Goal: Information Seeking & Learning: Learn about a topic

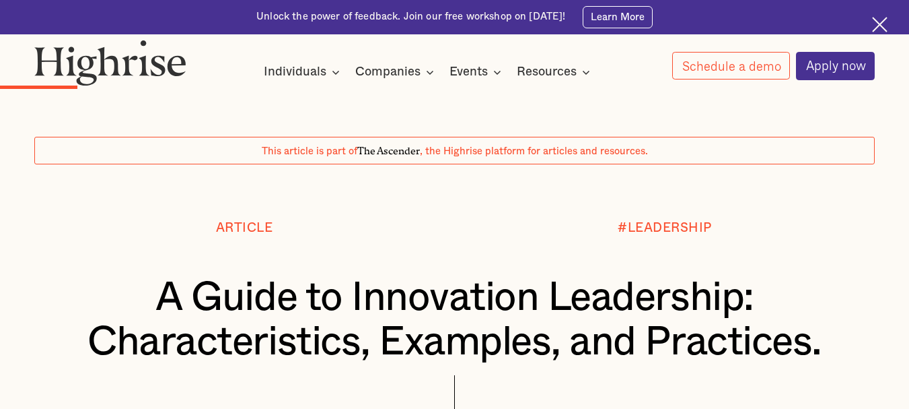
scroll to position [1618, 0]
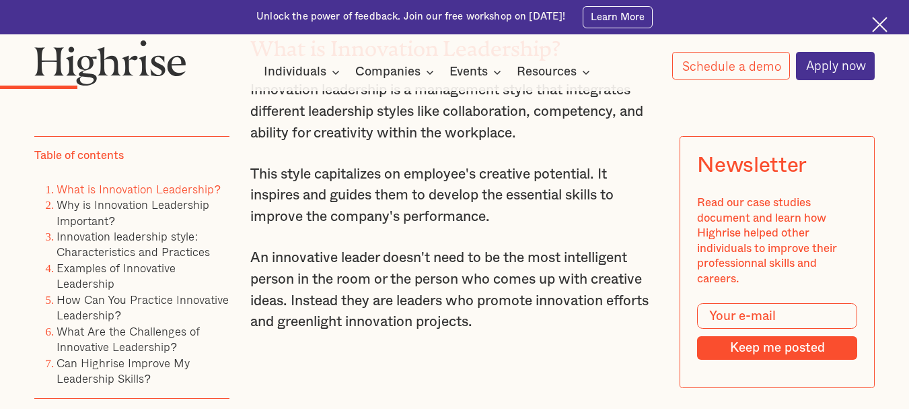
click at [355, 228] on p "This style capitalizes on employee's creative potential. It inspires and guides…" at bounding box center [454, 196] width 409 height 64
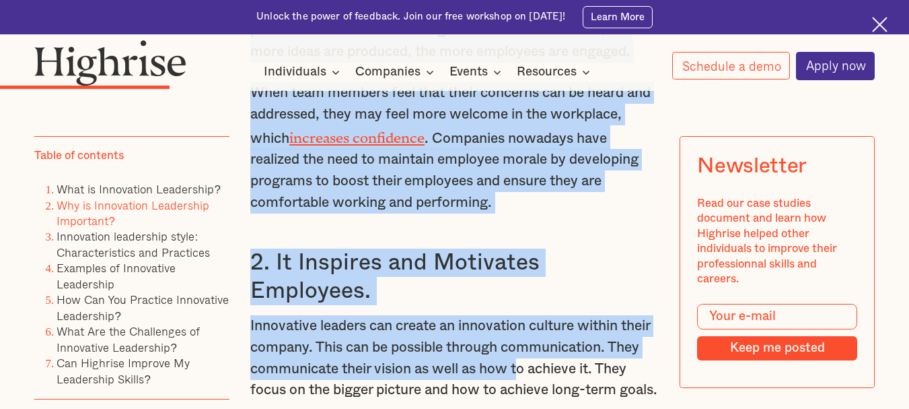
scroll to position [2567, 0]
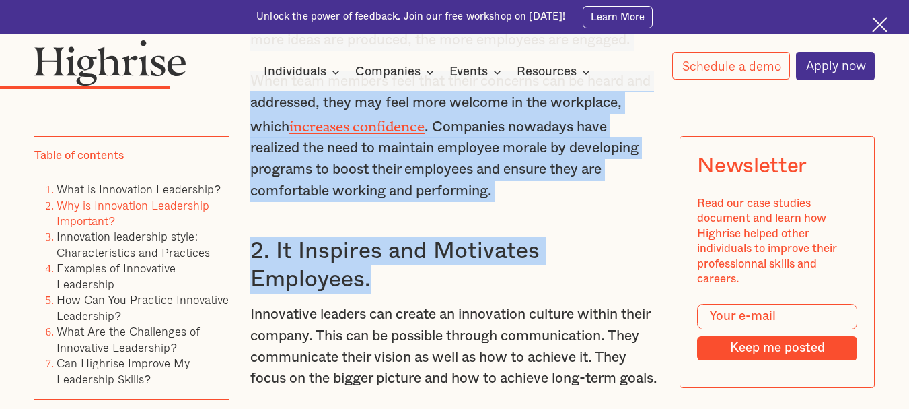
drag, startPoint x: 267, startPoint y: 131, endPoint x: 536, endPoint y: 319, distance: 327.7
copy div "It improves employee engagement and morale. Innovation leadership style enables…"
click at [530, 293] on h3 "2. It Inspires and Motivates Employees." at bounding box center [454, 265] width 409 height 57
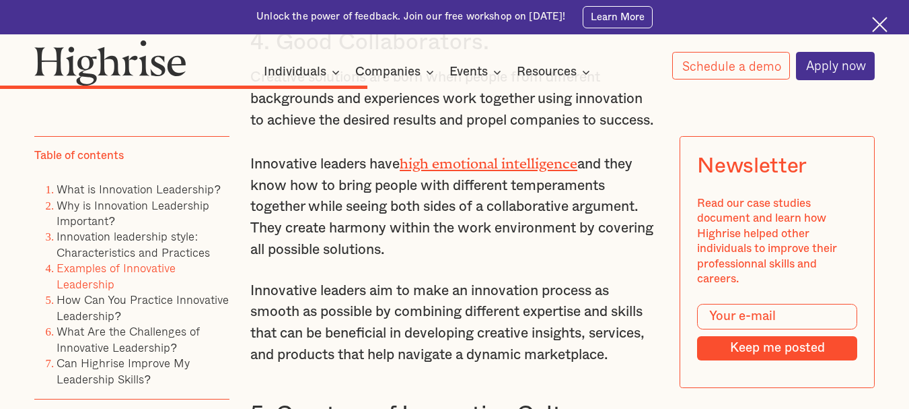
scroll to position [4667, 0]
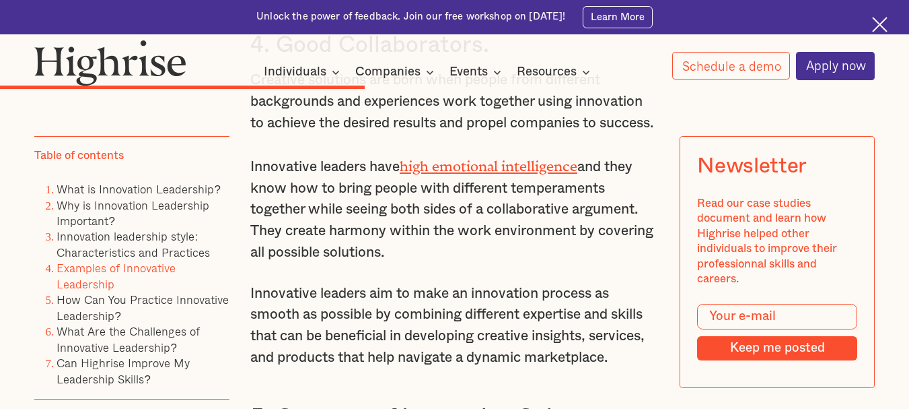
click at [270, 59] on h3 "4. Good Collaborators." at bounding box center [454, 45] width 409 height 28
click at [274, 59] on h3 "4. Good Collaborators." at bounding box center [454, 45] width 409 height 28
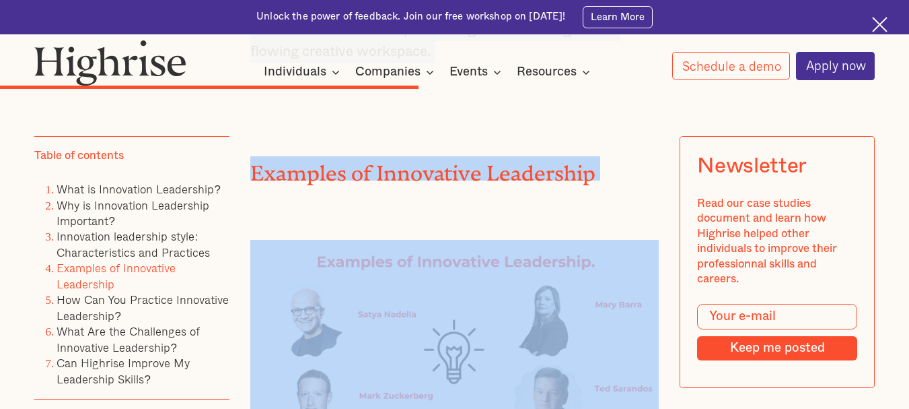
scroll to position [5323, 0]
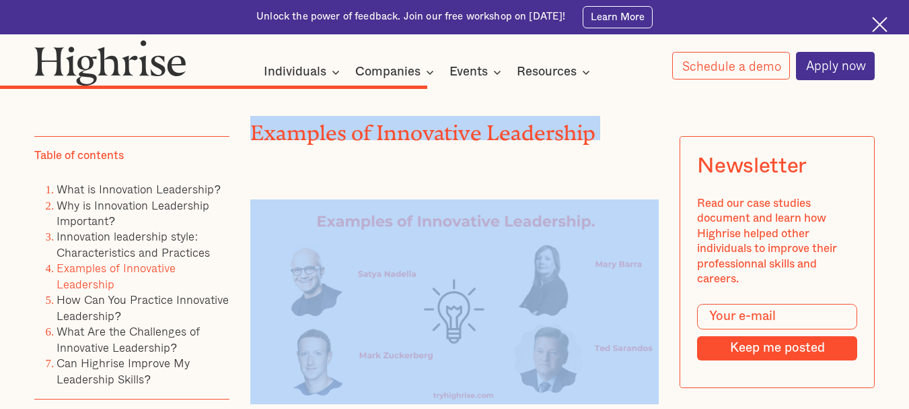
drag, startPoint x: 277, startPoint y: 123, endPoint x: 573, endPoint y: 160, distance: 298.4
copy div "Good Collaborators. Creative solutions are born when people from different back…"
